Goal: Information Seeking & Learning: Learn about a topic

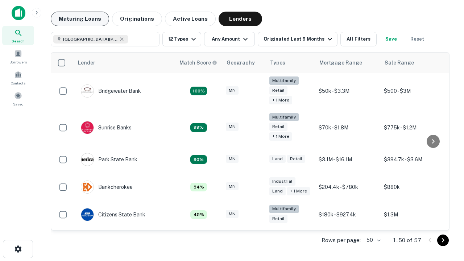
click at [80, 19] on button "Maturing Loans" at bounding box center [80, 19] width 58 height 15
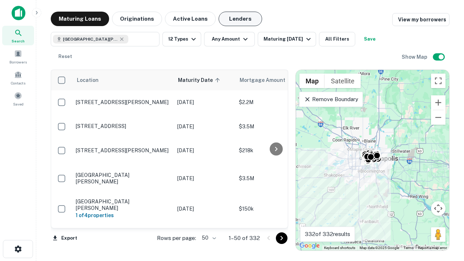
click at [240, 19] on button "Lenders" at bounding box center [241, 19] width 44 height 15
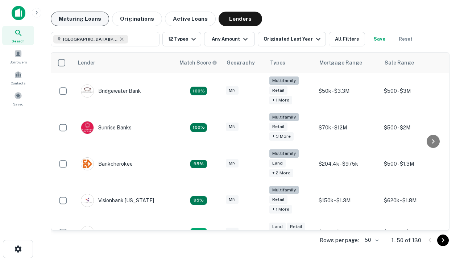
click at [80, 19] on button "Maturing Loans" at bounding box center [80, 19] width 58 height 15
